Goal: Transaction & Acquisition: Book appointment/travel/reservation

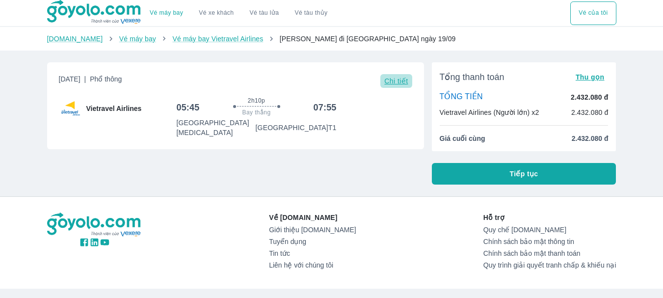
click at [395, 83] on span "Chi tiết" at bounding box center [396, 81] width 24 height 8
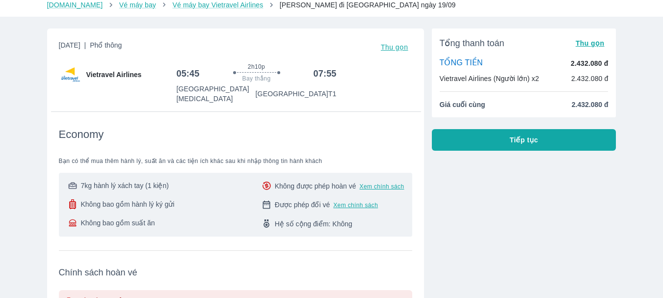
scroll to position [49, 0]
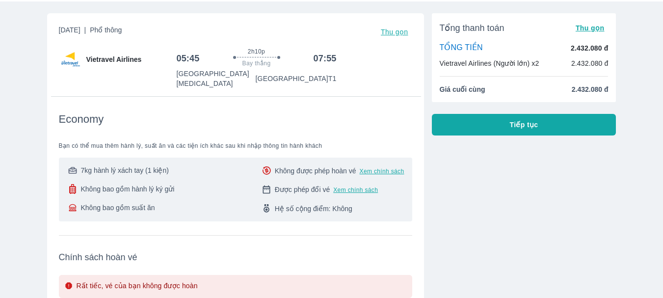
drag, startPoint x: 87, startPoint y: 160, endPoint x: 169, endPoint y: 159, distance: 81.9
click at [169, 165] on div "7kg hành lý xách tay (1 kiện)" at bounding box center [121, 170] width 108 height 10
click at [179, 172] on div "7kg hành lý xách tay (1 kiện) Không bao gồm hành lý ký gửi Không bao gồm suất ă…" at bounding box center [236, 189] width 338 height 48
drag, startPoint x: 105, startPoint y: 182, endPoint x: 181, endPoint y: 180, distance: 76.1
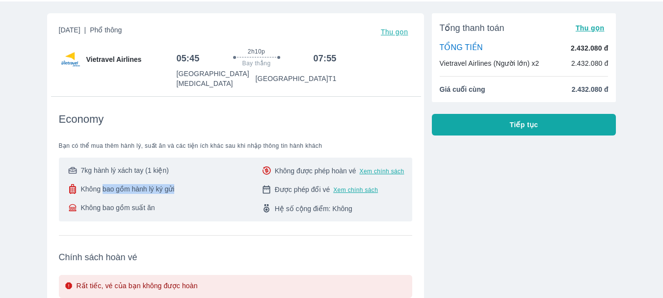
click at [181, 180] on div "7kg hành lý xách tay (1 kiện) Không bao gồm hành lý ký gửi Không bao gồm suất ă…" at bounding box center [236, 189] width 338 height 48
drag, startPoint x: 81, startPoint y: 201, endPoint x: 161, endPoint y: 203, distance: 79.5
click at [161, 203] on div "Không bao gồm suất ăn" at bounding box center [121, 208] width 108 height 10
click at [177, 197] on div "7kg hành lý xách tay (1 kiện) Không bao gồm hành lý ký gửi Không bao gồm suất ă…" at bounding box center [236, 189] width 338 height 48
click at [230, 165] on div "7kg hành lý xách tay (1 kiện) Không bao gồm hành lý ký gửi Không bao gồm suất ă…" at bounding box center [236, 189] width 338 height 48
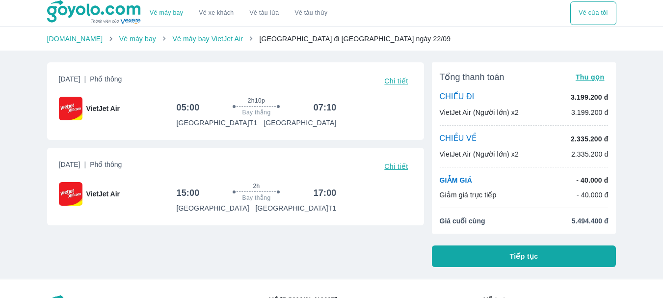
click at [519, 259] on span "Tiếp tục" at bounding box center [524, 256] width 28 height 10
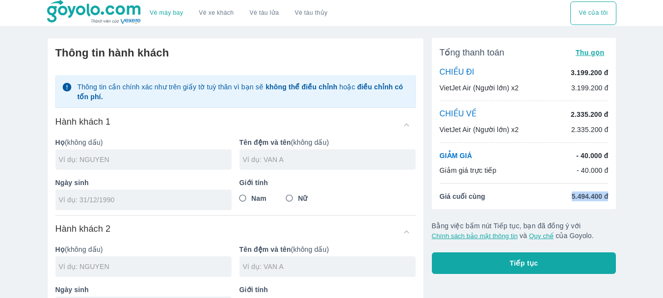
drag, startPoint x: 570, startPoint y: 198, endPoint x: 612, endPoint y: 197, distance: 42.2
click at [612, 197] on div "Tổng thanh toán Thu gọn CHIỀU ĐI 3.199.200 đ VietJet Air (Người lớn) x2 3.199.2…" at bounding box center [524, 123] width 184 height 171
click at [519, 188] on div "Tổng thanh toán Thu gọn CHIỀU ĐI 3.199.200 đ VietJet Air (Người lớn) x2 3.199.2…" at bounding box center [524, 123] width 184 height 171
drag, startPoint x: 572, startPoint y: 198, endPoint x: 618, endPoint y: 198, distance: 45.6
click at [618, 198] on div "Thông tin hành khách Thông tin cần chính xác như trên giấy tờ tuỳ thân vì bạn s…" at bounding box center [331, 251] width 585 height 442
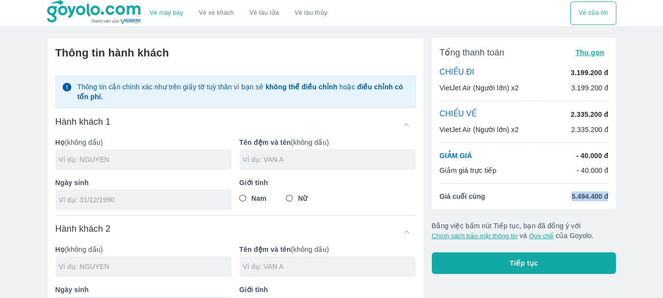
click at [548, 196] on li "Giá cuối cùng 5.494.400 đ" at bounding box center [524, 196] width 169 height 10
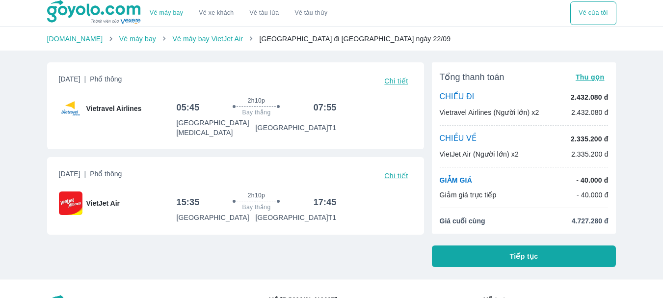
click at [13, 137] on div "Vé máy bay Vé xe khách Vé tàu lửa Vé tàu thủy Vé của tôi [DOMAIN_NAME] Vé máy b…" at bounding box center [331, 223] width 663 height 447
